Goal: Task Accomplishment & Management: Use online tool/utility

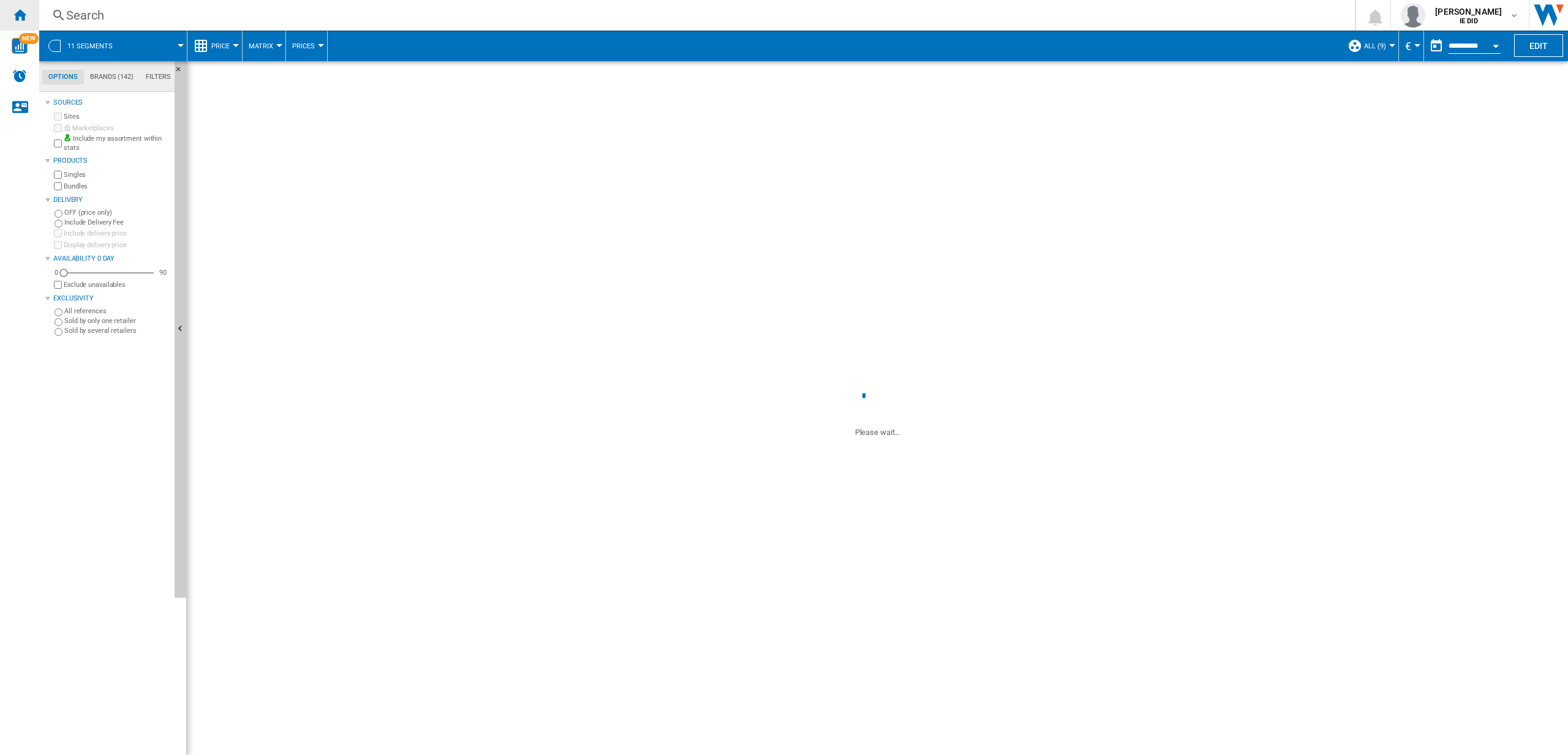
click at [23, 14] on ng-md-icon "Home" at bounding box center [20, 15] width 15 height 15
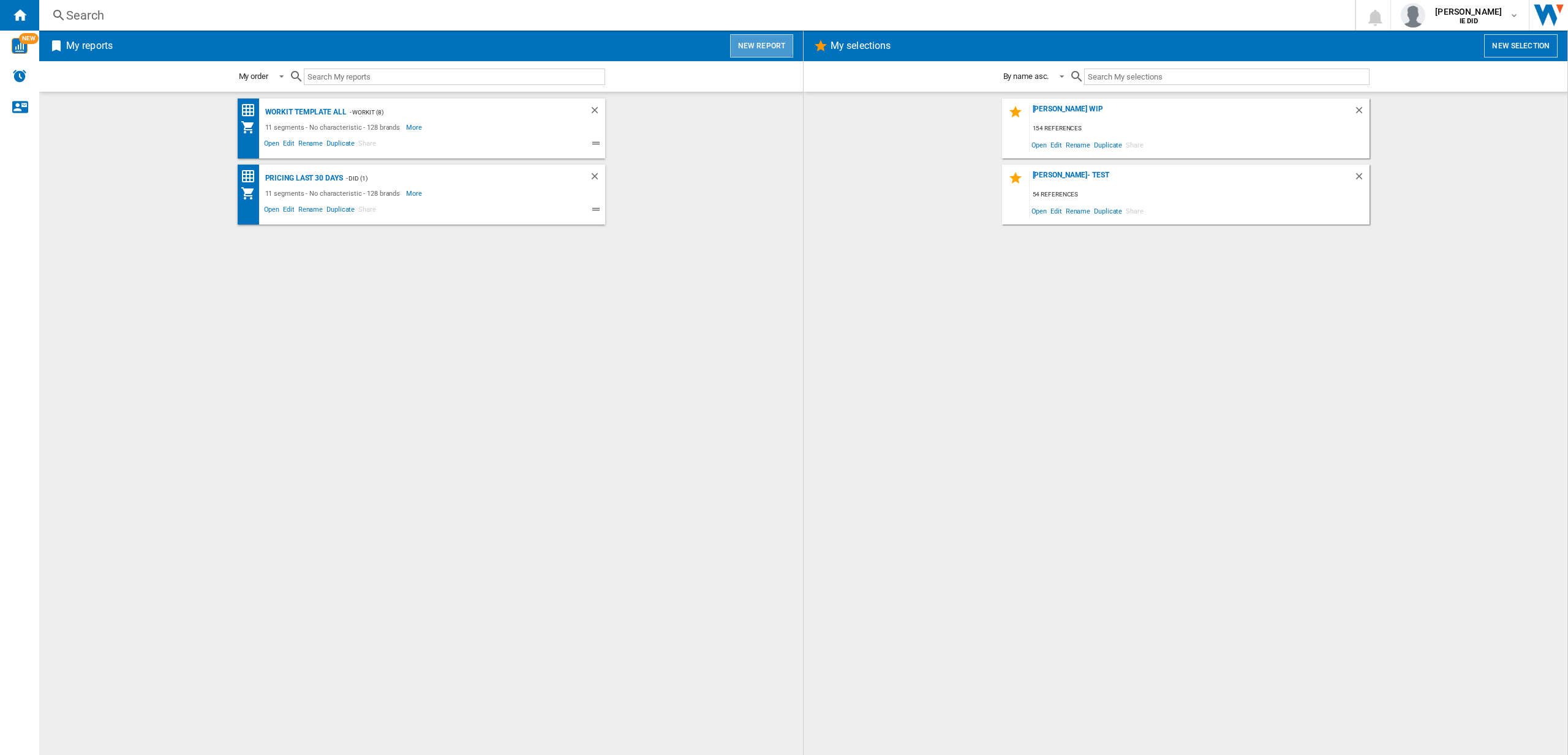
click at [759, 42] on button "New report" at bounding box center [761, 46] width 63 height 24
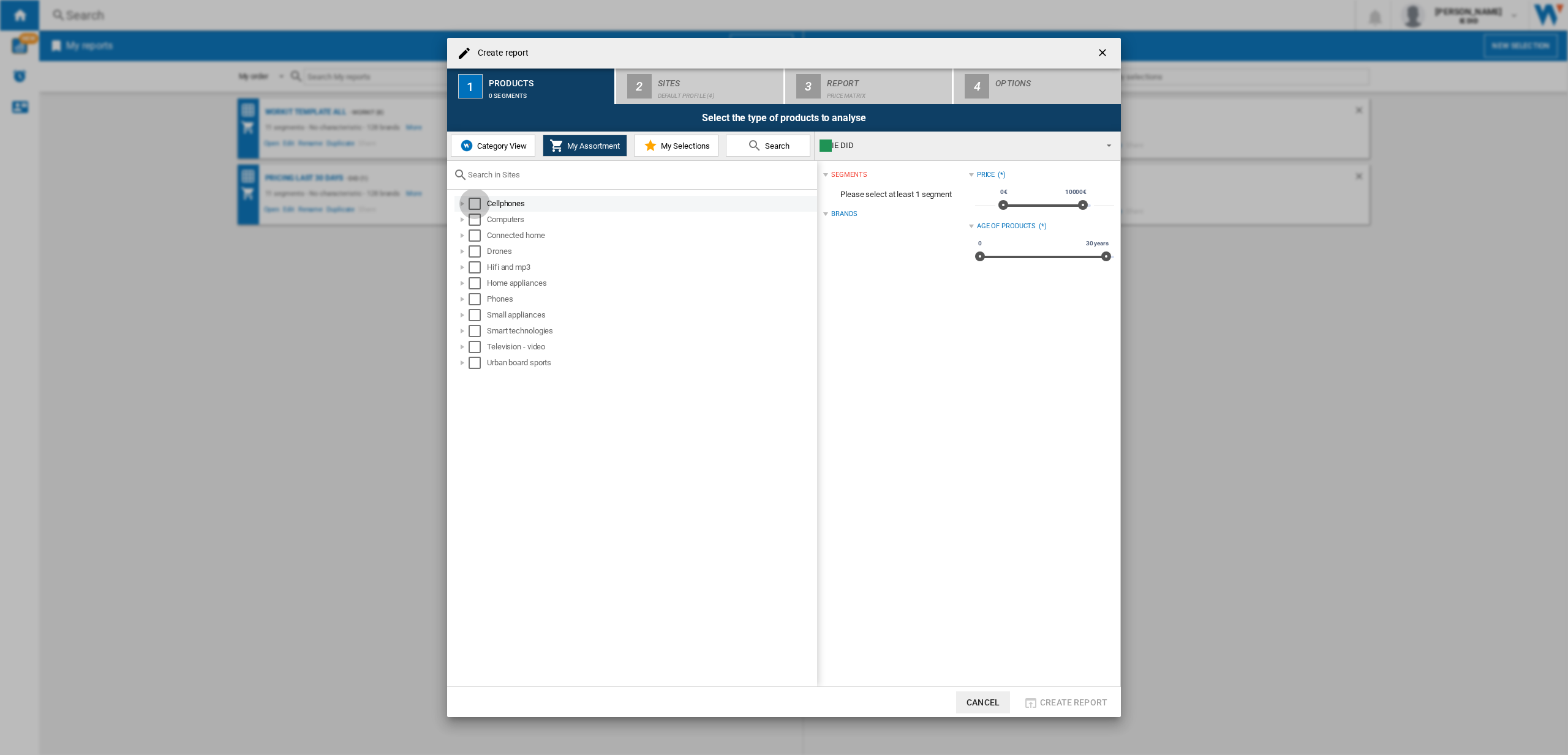
click at [477, 203] on div "Select" at bounding box center [475, 204] width 12 height 12
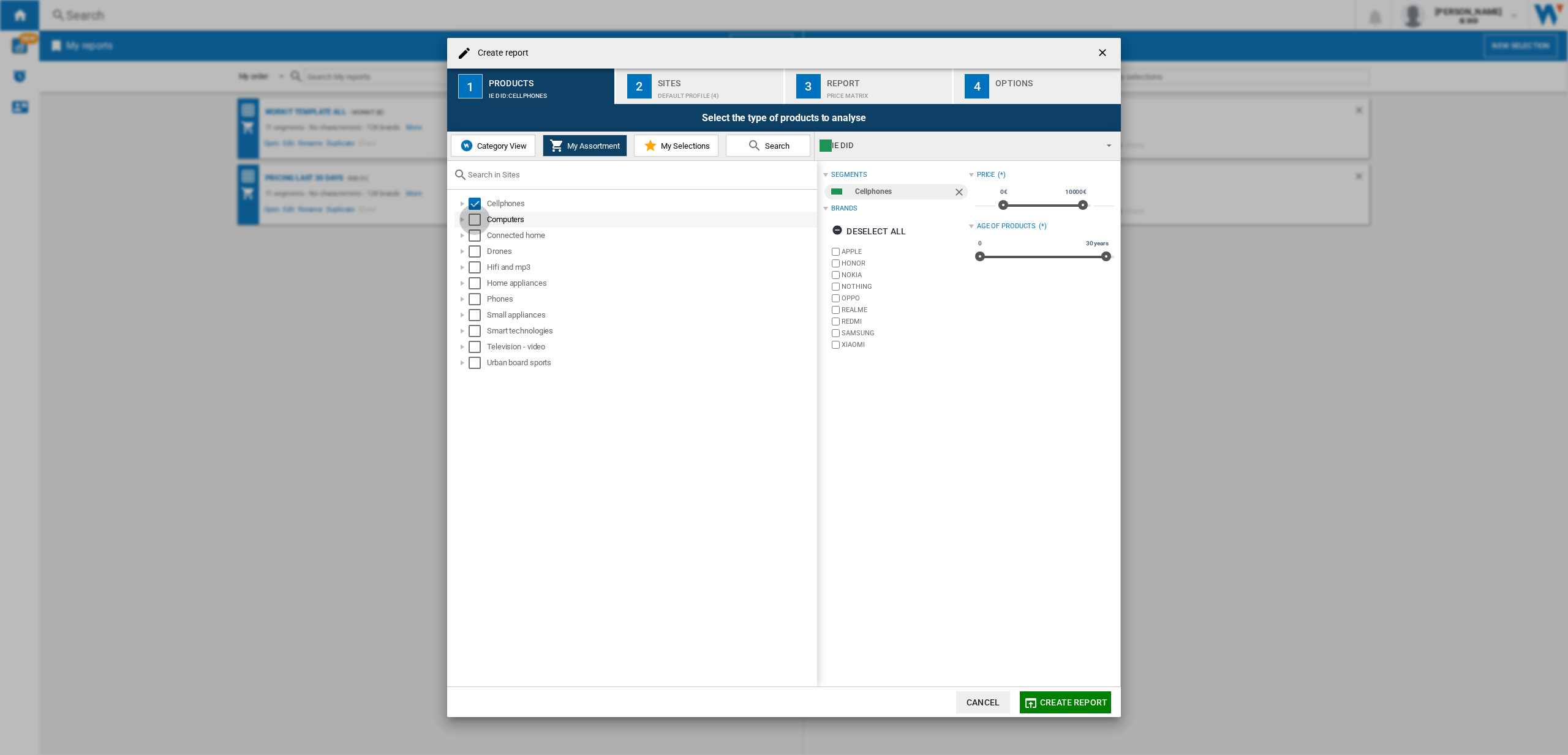
drag, startPoint x: 476, startPoint y: 213, endPoint x: 477, endPoint y: 220, distance: 7.1
click at [477, 213] on div "Select" at bounding box center [475, 219] width 12 height 12
click at [477, 236] on div "Select" at bounding box center [475, 236] width 12 height 12
click at [480, 254] on div "Select" at bounding box center [475, 252] width 12 height 12
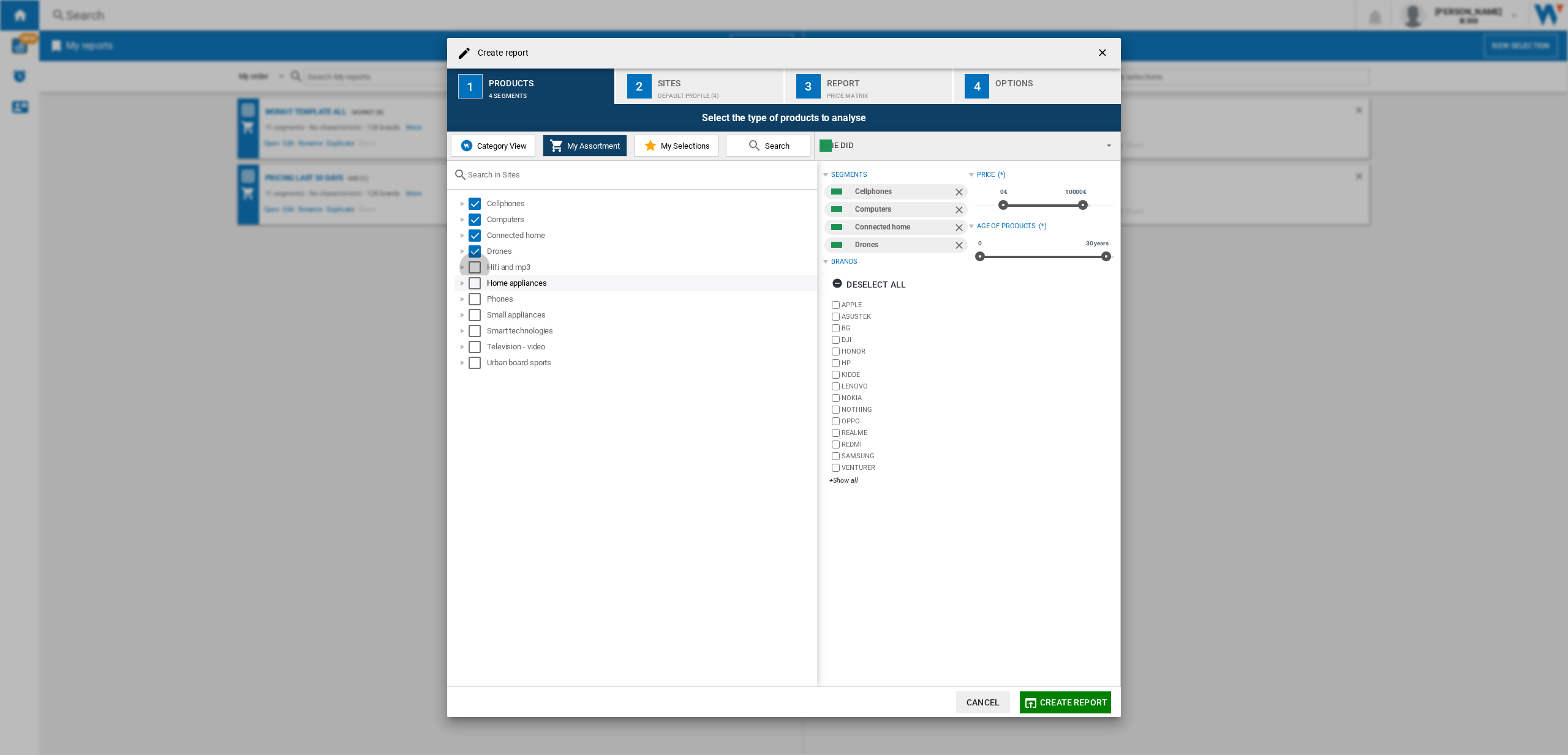
drag, startPoint x: 478, startPoint y: 270, endPoint x: 478, endPoint y: 277, distance: 7.0
click at [478, 269] on div "Select" at bounding box center [475, 267] width 12 height 12
drag, startPoint x: 478, startPoint y: 278, endPoint x: 480, endPoint y: 292, distance: 14.1
click at [478, 279] on div "Select" at bounding box center [475, 283] width 12 height 12
drag, startPoint x: 479, startPoint y: 295, endPoint x: 485, endPoint y: 314, distance: 19.9
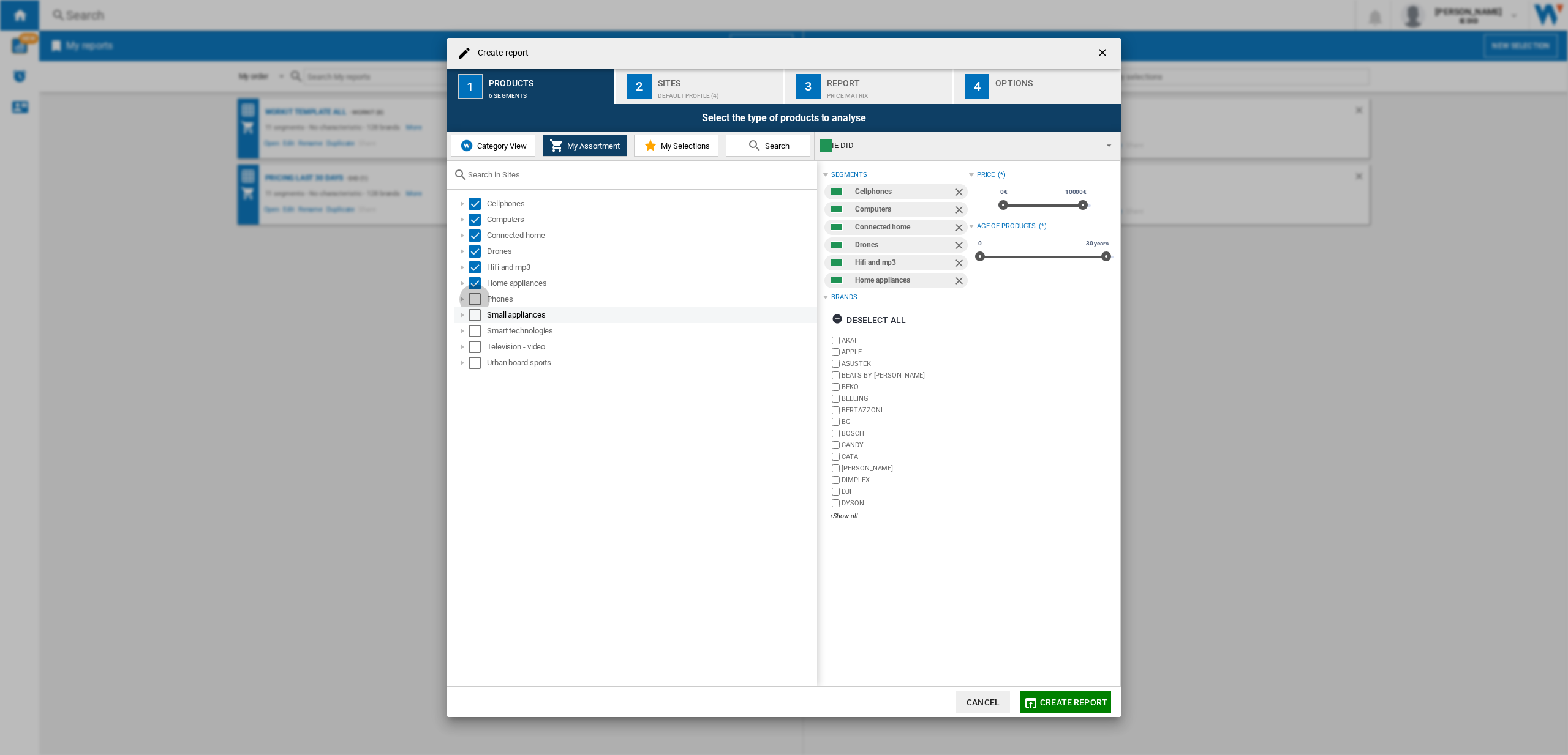
click at [479, 295] on div "Select" at bounding box center [475, 299] width 12 height 12
drag, startPoint x: 481, startPoint y: 315, endPoint x: 477, endPoint y: 336, distance: 21.4
click at [481, 315] on md-checkbox "Select" at bounding box center [477, 315] width 18 height 12
click at [477, 335] on div "Select" at bounding box center [475, 331] width 12 height 12
drag, startPoint x: 476, startPoint y: 345, endPoint x: 477, endPoint y: 360, distance: 15.0
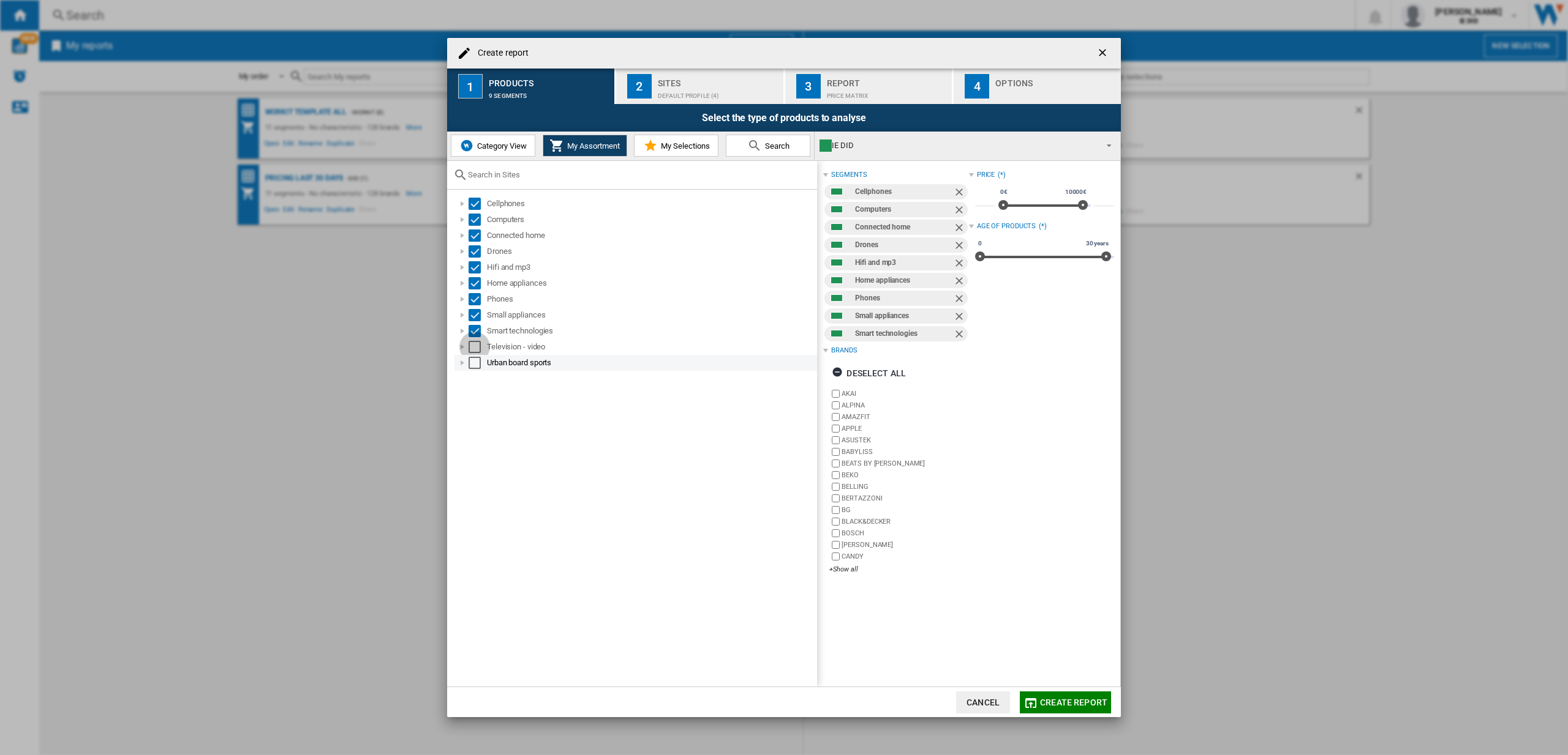
click at [476, 345] on div "Select" at bounding box center [475, 347] width 12 height 12
click at [475, 366] on div "Select" at bounding box center [475, 363] width 12 height 12
click at [660, 86] on div "Default profile (4)" at bounding box center [718, 92] width 121 height 13
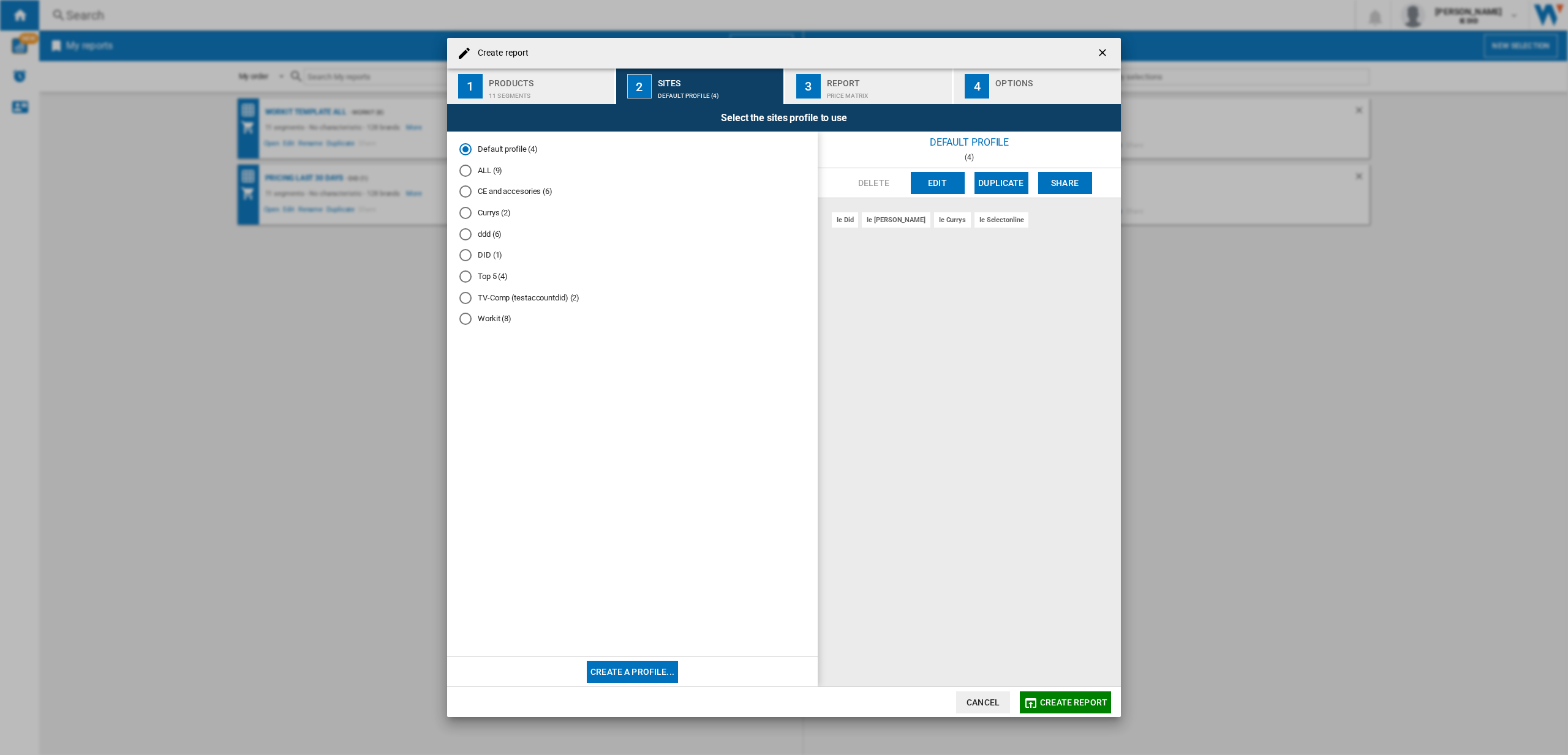
click at [465, 173] on div "ALL (9)" at bounding box center [465, 171] width 12 height 12
click at [1071, 709] on button "Create report" at bounding box center [1066, 703] width 92 height 22
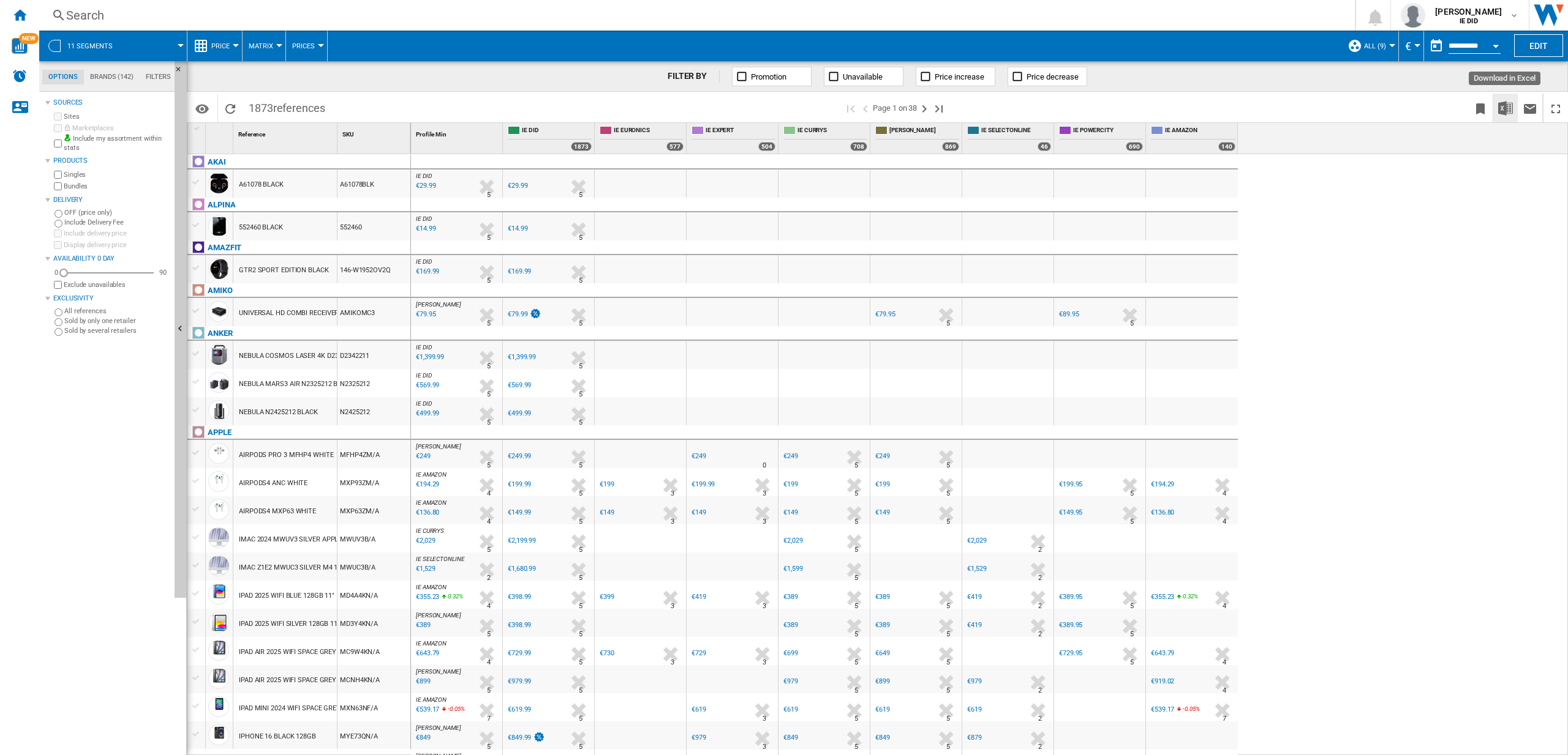
click at [1507, 111] on img "Download in Excel" at bounding box center [1505, 108] width 15 height 15
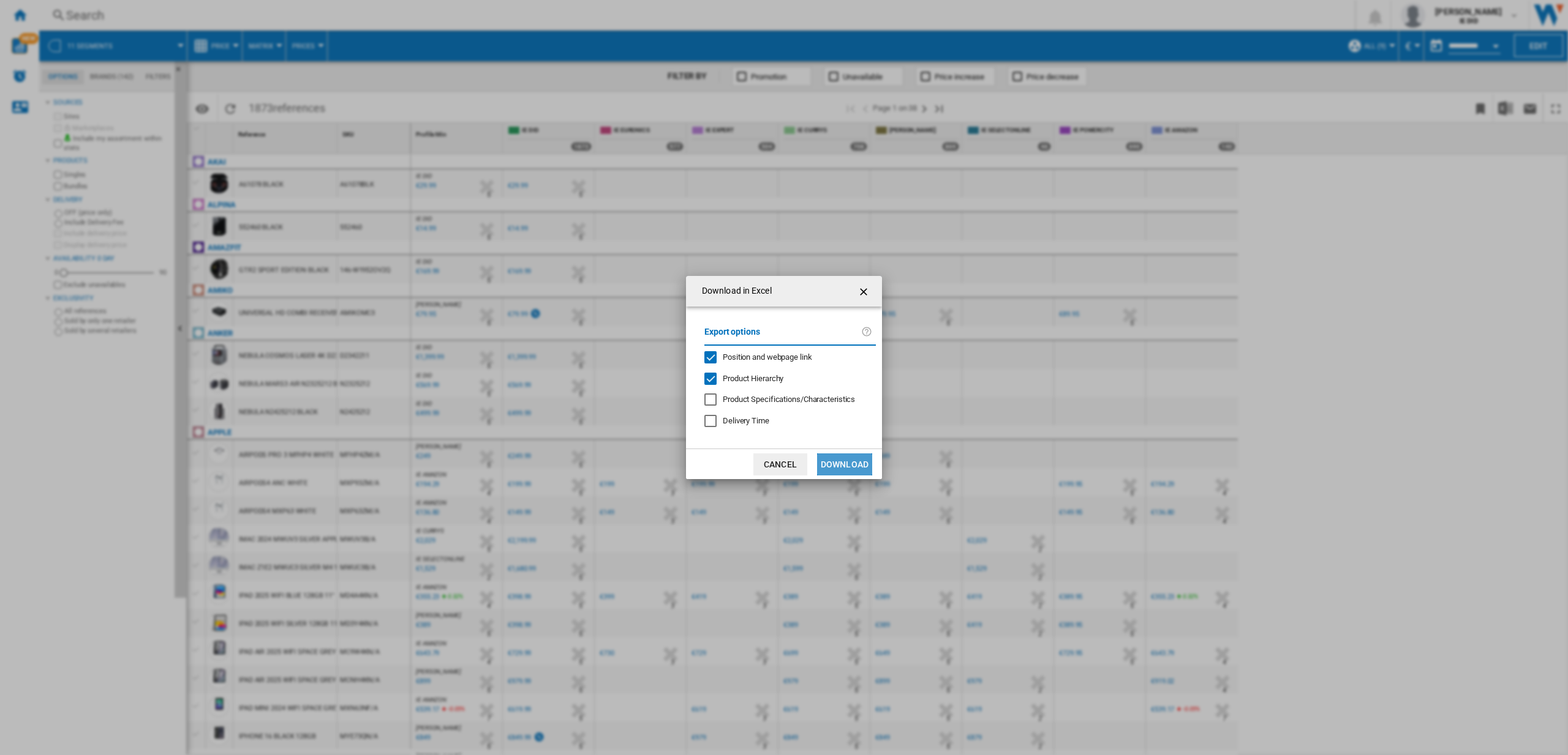
click at [864, 464] on button "Download" at bounding box center [844, 464] width 55 height 22
